Goal: Task Accomplishment & Management: Manage account settings

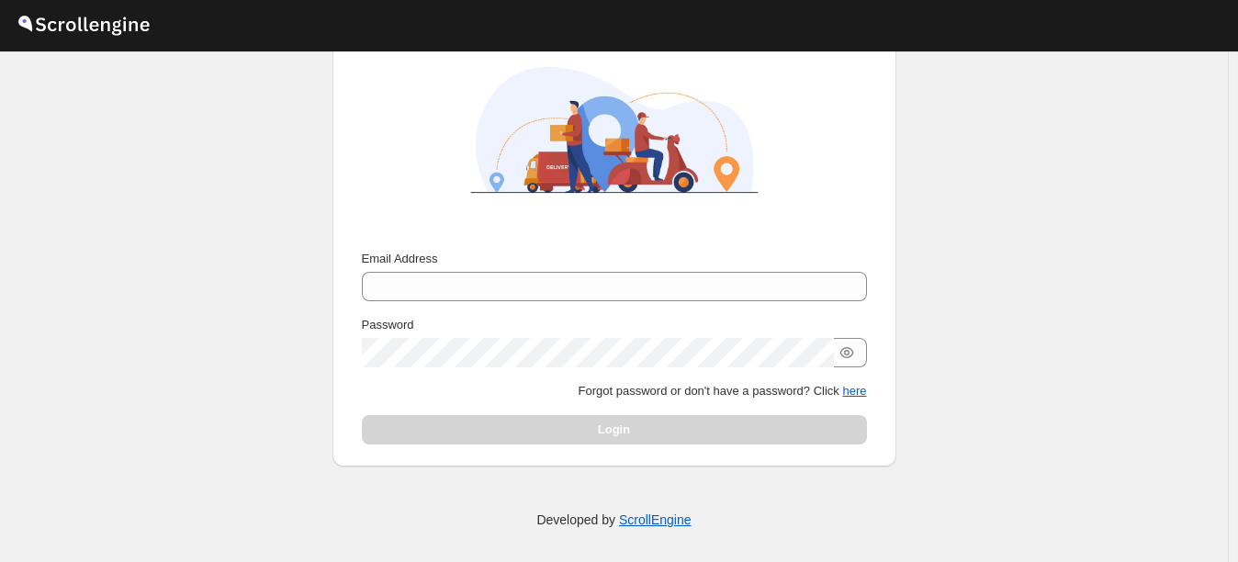
scroll to position [165, 0]
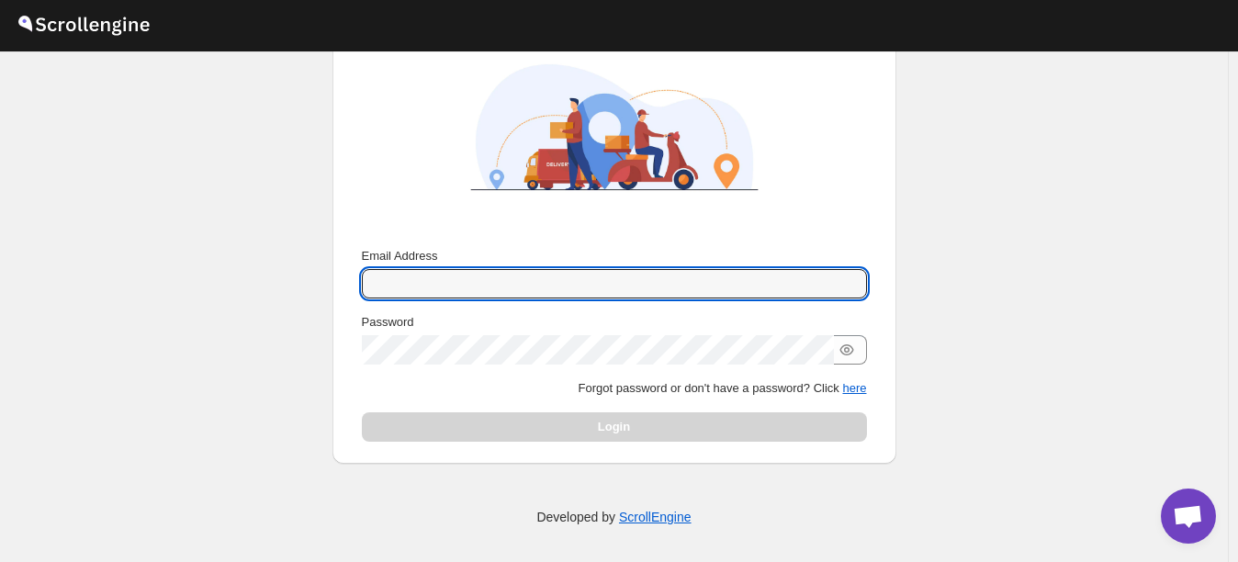
type input "[EMAIL_ADDRESS][DOMAIN_NAME]"
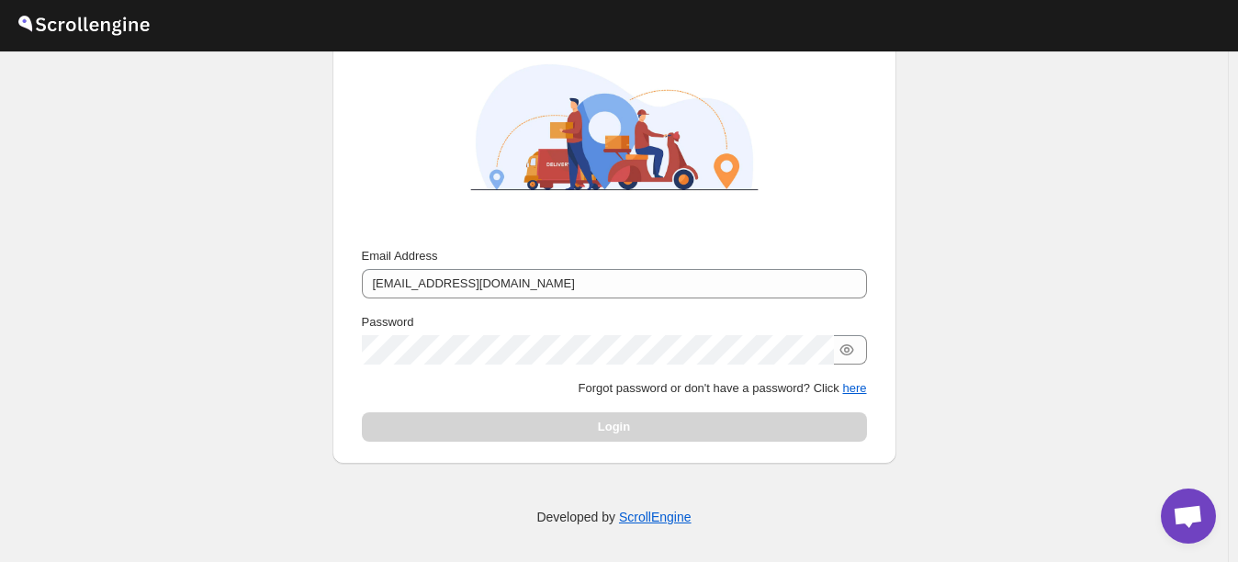
click at [528, 388] on p "Forgot password or don't have a password? Click here" at bounding box center [614, 388] width 505 height 18
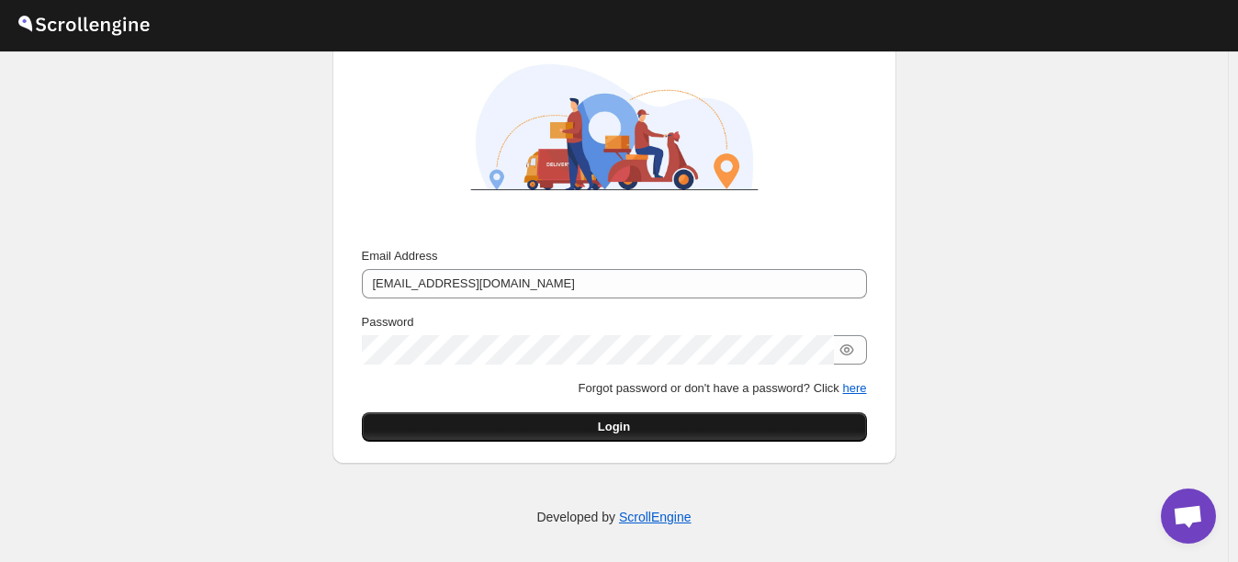
click at [559, 423] on button "Login" at bounding box center [614, 426] width 505 height 29
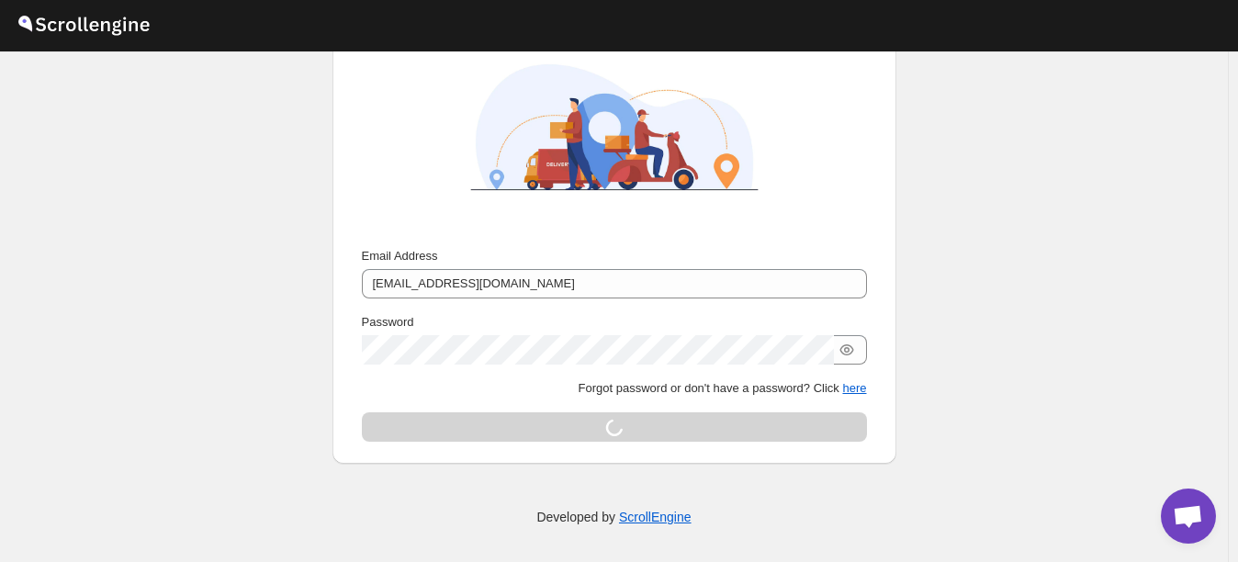
scroll to position [0, 0]
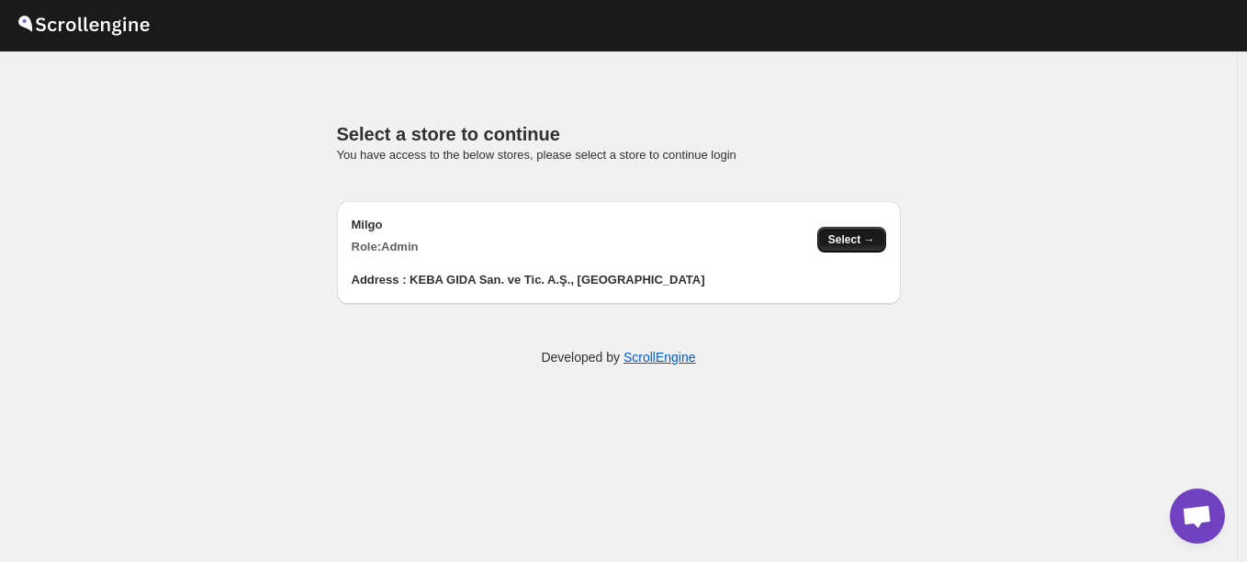
click at [827, 233] on button "Select →" at bounding box center [852, 240] width 69 height 26
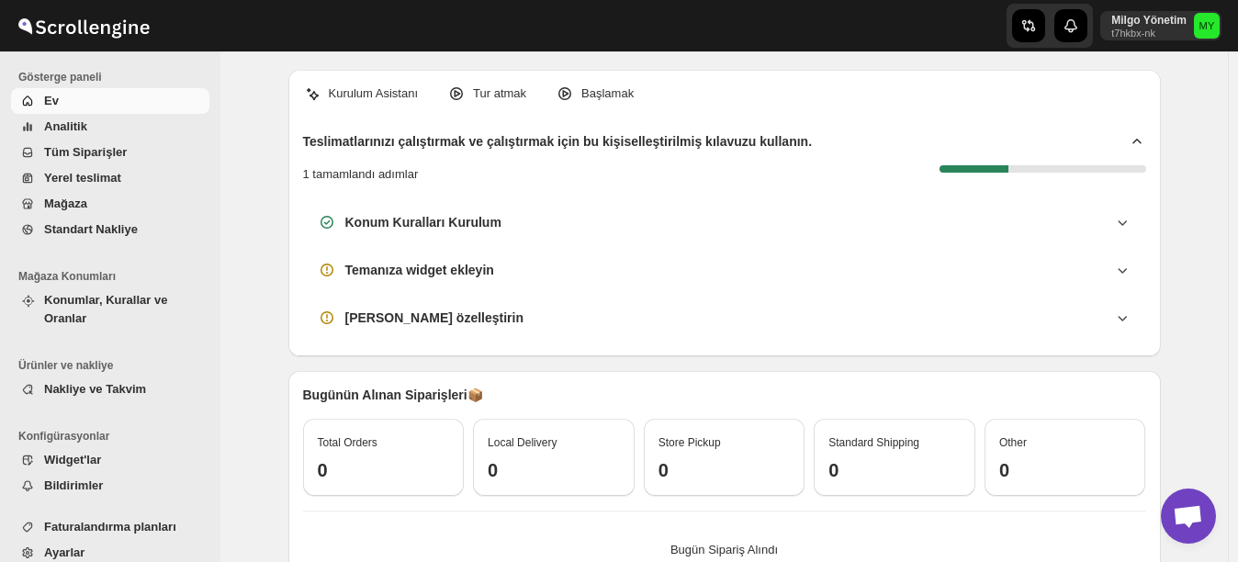
click at [67, 154] on span "Tüm Siparişler" at bounding box center [85, 152] width 83 height 14
